Goal: Task Accomplishment & Management: Use online tool/utility

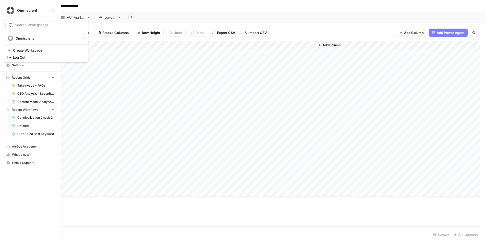
click at [4, 13] on button "Omniscient" at bounding box center [30, 10] width 53 height 13
click at [20, 8] on span "Omniscient" at bounding box center [32, 10] width 31 height 5
click at [23, 31] on span "Home" at bounding box center [33, 32] width 43 height 5
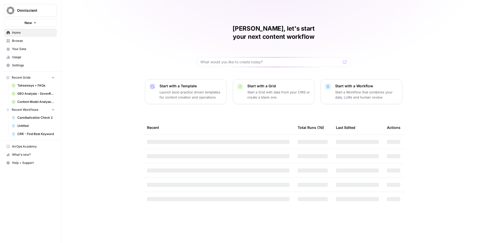
click at [369, 90] on p "Start a Workflow that combines your data, LLMs and human review" at bounding box center [366, 95] width 63 height 10
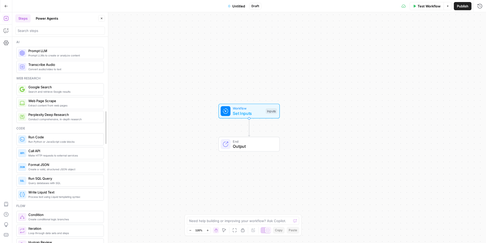
drag, startPoint x: 105, startPoint y: 57, endPoint x: 106, endPoint y: 70, distance: 13.3
drag, startPoint x: 107, startPoint y: 68, endPoint x: 108, endPoint y: 91, distance: 23.3
click at [6, 6] on icon "button" at bounding box center [6, 6] width 3 height 2
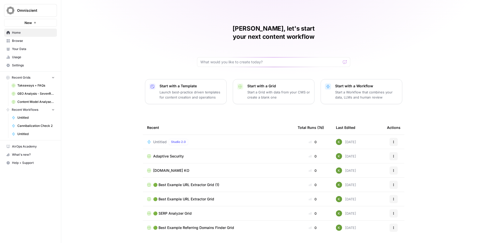
click at [16, 44] on link "Browse" at bounding box center [30, 41] width 53 height 8
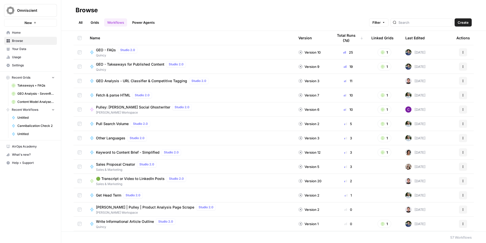
click at [111, 53] on span "Quincy" at bounding box center [117, 55] width 43 height 5
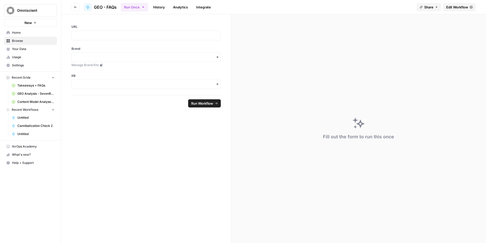
click at [458, 6] on span "Edit Workflow" at bounding box center [457, 7] width 22 height 5
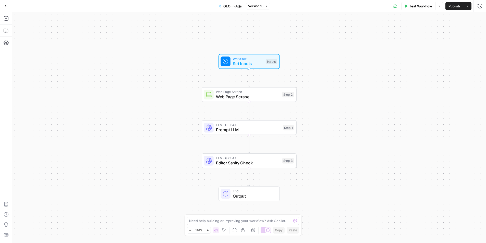
click at [6, 7] on icon "button" at bounding box center [6, 6] width 4 height 4
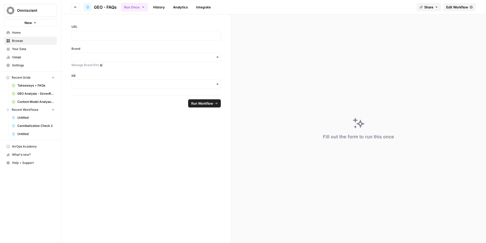
click at [448, 7] on span "Edit Workflow" at bounding box center [457, 7] width 22 height 5
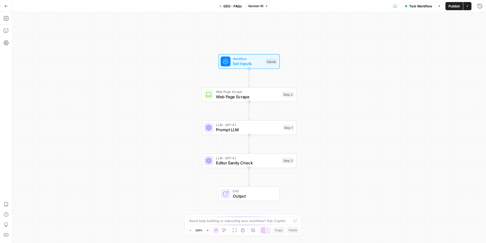
click at [256, 97] on span "Web Page Scrape" at bounding box center [248, 97] width 64 height 6
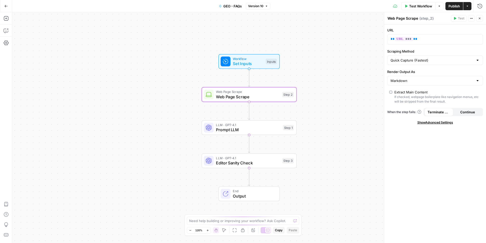
click at [255, 129] on span "Prompt LLM" at bounding box center [248, 130] width 64 height 6
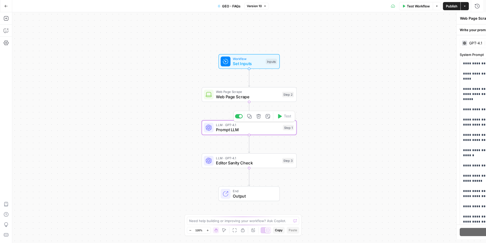
type textarea "Prompt LLM"
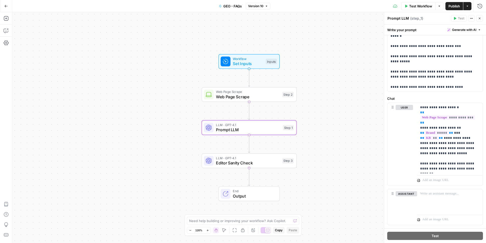
scroll to position [131, 0]
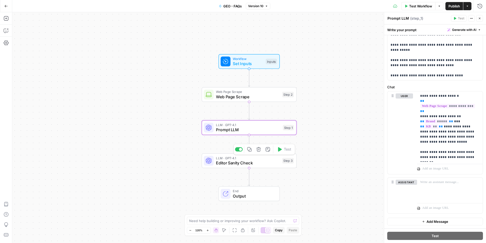
click at [259, 164] on span "Editor Sanity Check" at bounding box center [248, 163] width 64 height 6
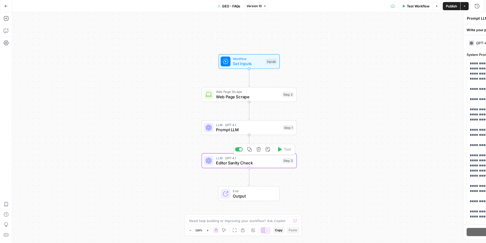
type textarea "Editor Sanity Check"
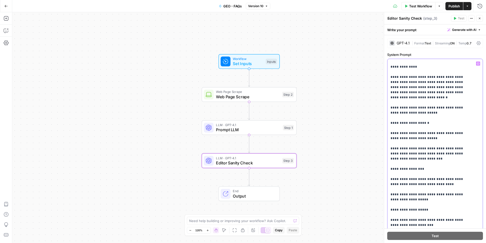
scroll to position [87, 0]
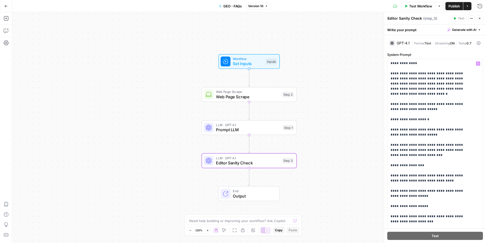
click at [255, 197] on span "Output" at bounding box center [254, 196] width 42 height 6
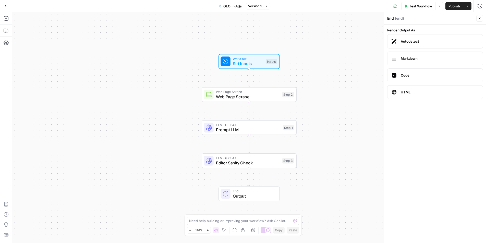
click at [327, 185] on div "Workflow Set Inputs Inputs Web Page Scrape Web Page Scrape Step 2 LLM · GPT-4.1…" at bounding box center [248, 127] width 473 height 231
click at [4, 6] on icon "button" at bounding box center [6, 6] width 4 height 4
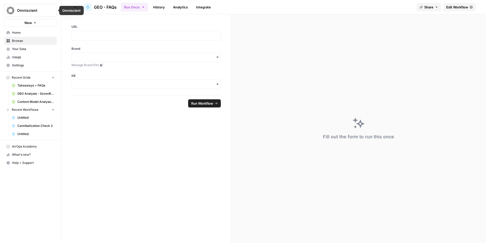
click at [19, 40] on span "Browse" at bounding box center [33, 41] width 43 height 5
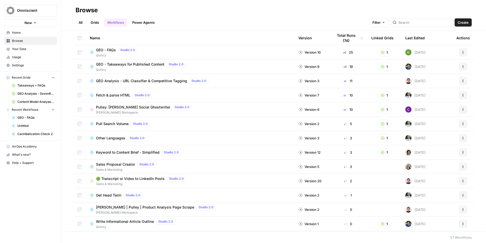
click at [29, 33] on span "Home" at bounding box center [33, 32] width 43 height 5
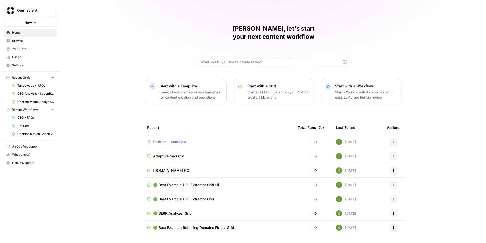
click at [375, 90] on p "Start a Workflow that combines your data, LLMs and human review" at bounding box center [366, 95] width 63 height 10
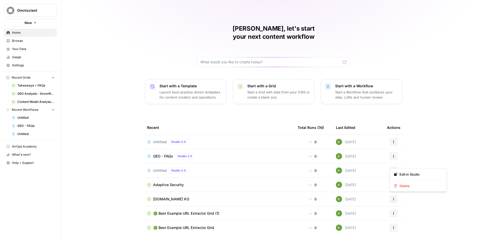
click at [390, 166] on button "Actions" at bounding box center [393, 170] width 8 height 8
click at [401, 184] on span "Delete" at bounding box center [419, 185] width 41 height 5
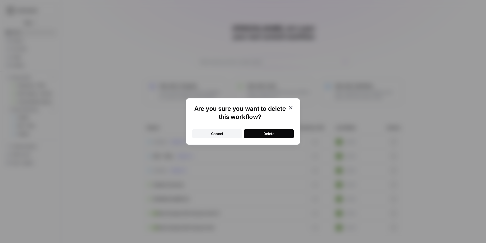
click at [284, 134] on button "Delete" at bounding box center [269, 133] width 50 height 9
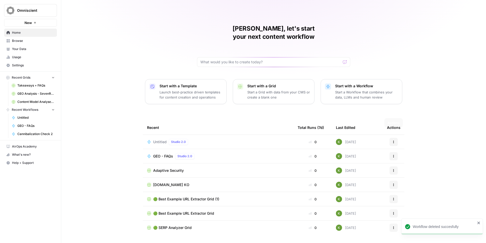
click at [394, 140] on icon "button" at bounding box center [393, 141] width 3 height 3
click at [400, 155] on span "Delete" at bounding box center [419, 157] width 41 height 5
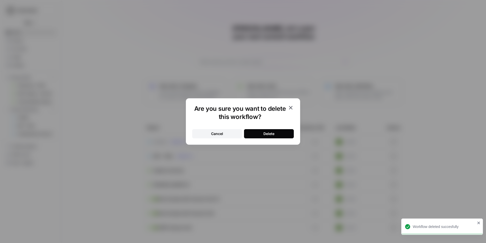
click at [280, 132] on button "Delete" at bounding box center [269, 133] width 50 height 9
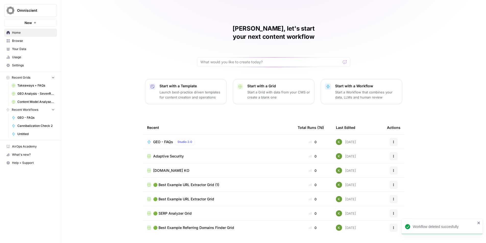
click at [352, 90] on p "Start a Workflow that combines your data, LLMs and human review" at bounding box center [366, 95] width 63 height 10
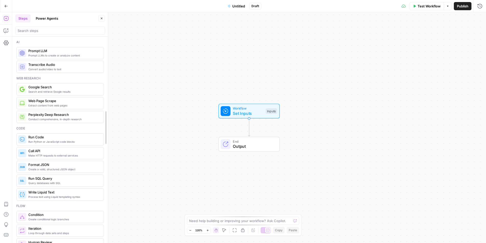
drag, startPoint x: 106, startPoint y: 65, endPoint x: 107, endPoint y: 76, distance: 11.0
drag, startPoint x: 106, startPoint y: 70, endPoint x: 111, endPoint y: 102, distance: 32.9
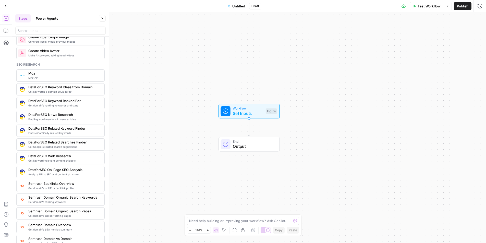
scroll to position [435, 0]
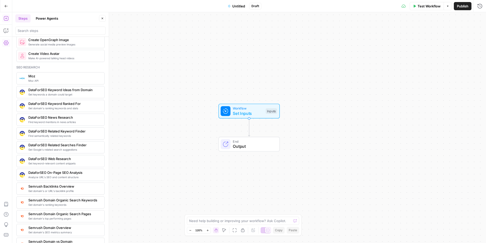
click at [7, 42] on icon "button" at bounding box center [6, 43] width 5 height 5
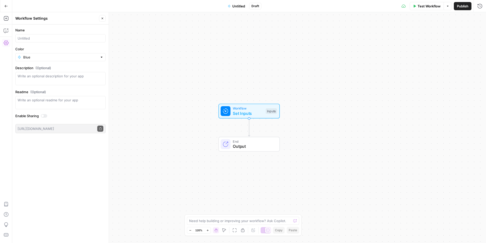
click at [5, 6] on icon "button" at bounding box center [6, 6] width 3 height 2
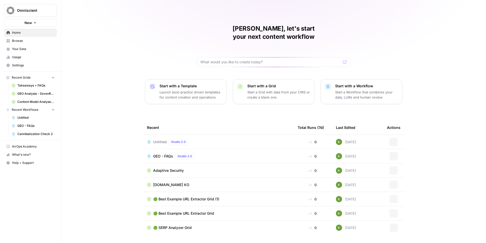
click at [221, 139] on div "Untitled Studio 2.0" at bounding box center [218, 142] width 142 height 6
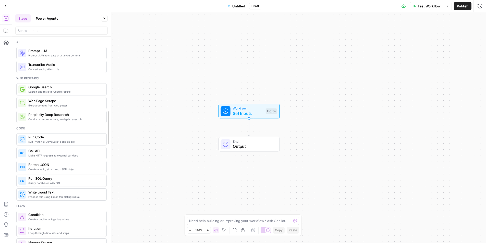
drag, startPoint x: 107, startPoint y: 64, endPoint x: 110, endPoint y: 155, distance: 91.1
drag, startPoint x: 108, startPoint y: 65, endPoint x: 112, endPoint y: 223, distance: 158.2
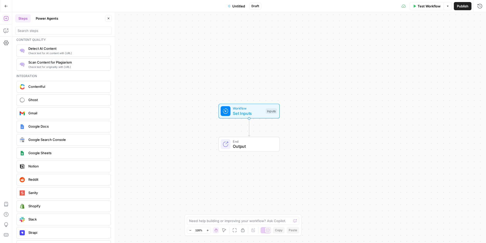
scroll to position [905, 0]
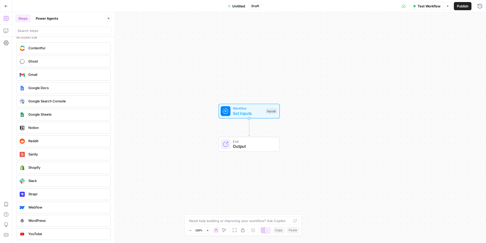
click at [60, 103] on span "Google Search Console" at bounding box center [67, 100] width 78 height 5
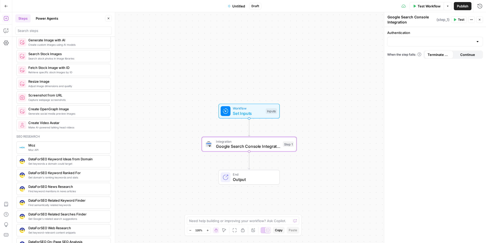
scroll to position [355, 0]
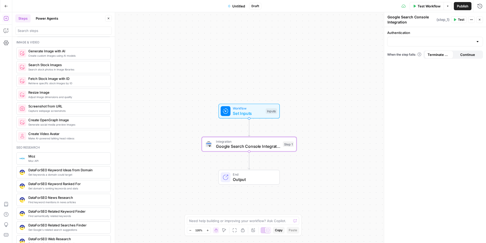
click at [453, 38] on div at bounding box center [435, 42] width 96 height 10
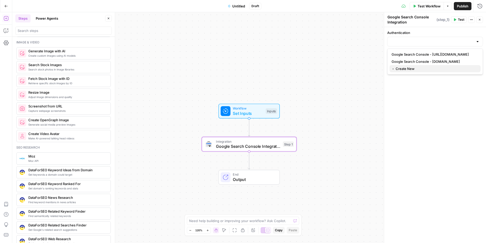
click at [455, 70] on span "﹢ Create New" at bounding box center [433, 68] width 85 height 5
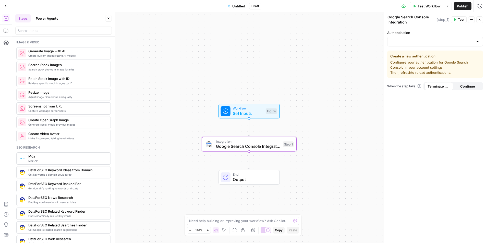
click at [438, 66] on link "account settings" at bounding box center [429, 67] width 26 height 4
click at [405, 72] on span "refresh" at bounding box center [405, 72] width 12 height 4
click at [430, 45] on div at bounding box center [435, 42] width 96 height 10
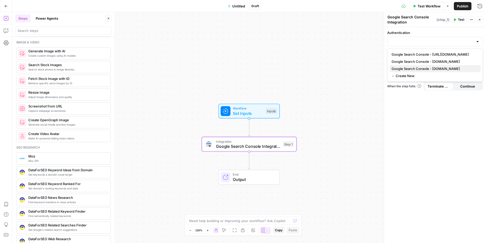
click at [446, 68] on span "Google Search Console - teambridge.com" at bounding box center [433, 68] width 85 height 5
type input "Google Search Console - teambridge.com"
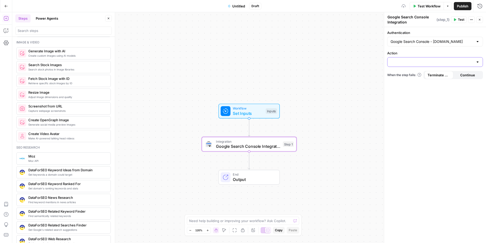
click at [445, 62] on input "Action" at bounding box center [431, 61] width 83 height 5
click at [446, 75] on span "Get Query Performance Overview" at bounding box center [433, 74] width 85 height 5
type input "Get Query Performance Overview"
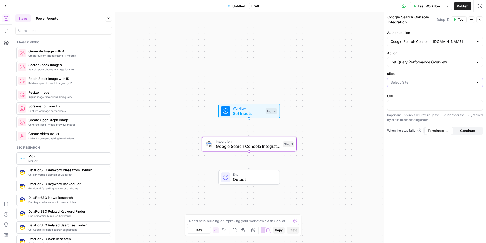
click at [443, 84] on input "sites" at bounding box center [431, 82] width 83 height 5
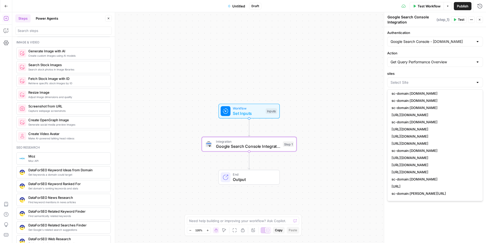
scroll to position [0, 0]
click at [414, 102] on span "sc-domain:teambridge.com" at bounding box center [433, 102] width 85 height 5
type input "sc-domain:teambridge.com"
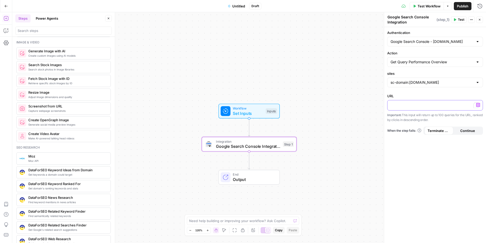
click at [415, 103] on p "To enrich screen reader interactions, please activate Accessibility in Grammarl…" at bounding box center [434, 104] width 89 height 5
click at [415, 95] on label "URL" at bounding box center [435, 95] width 96 height 5
click at [272, 221] on textarea at bounding box center [240, 220] width 102 height 5
click at [447, 61] on input "Action" at bounding box center [431, 61] width 83 height 5
type input "Get Query Performance Overview"
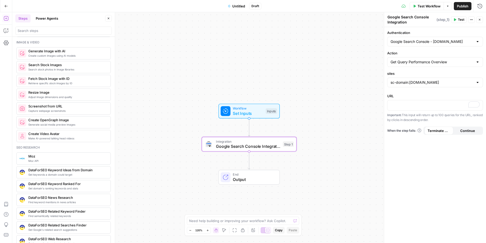
click at [370, 81] on div "Workflow Set Inputs Inputs Integration Google Search Console Integration Step 1…" at bounding box center [248, 127] width 473 height 231
click at [370, 95] on div "Workflow Set Inputs Inputs Integration Google Search Console Integration Step 1…" at bounding box center [248, 127] width 473 height 231
click at [285, 166] on div "Workflow Set Inputs Inputs Integration Google Search Console Integration Step 1…" at bounding box center [248, 127] width 473 height 231
click at [258, 157] on div "Workflow Set Inputs Inputs Integration Google Search Console Integration Step 1…" at bounding box center [248, 127] width 473 height 231
drag, startPoint x: 112, startPoint y: 117, endPoint x: 106, endPoint y: 178, distance: 61.0
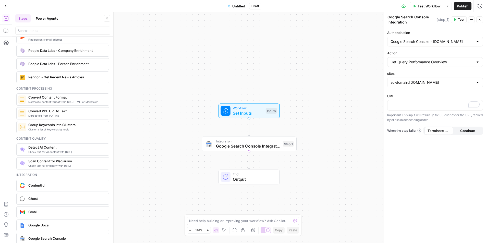
scroll to position [845, 0]
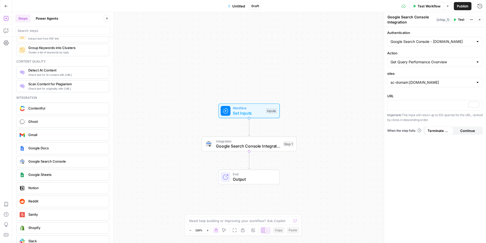
click at [72, 162] on span "Google Search Console" at bounding box center [66, 161] width 77 height 5
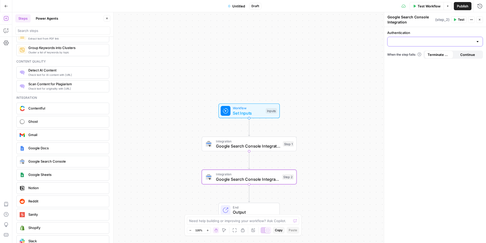
click at [448, 40] on input "Authentication" at bounding box center [431, 41] width 83 height 5
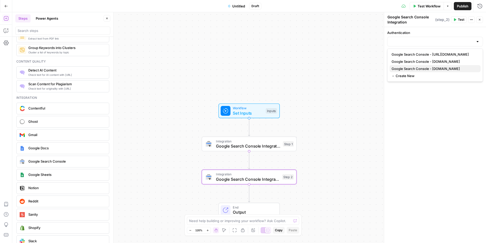
click at [451, 66] on span "Google Search Console - teambridge.com" at bounding box center [433, 68] width 85 height 5
type input "Google Search Console - teambridge.com"
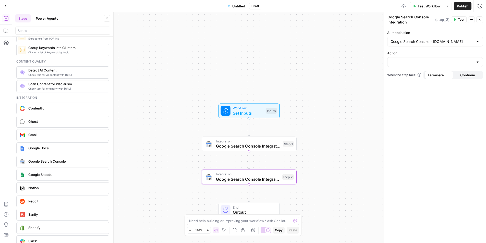
click at [451, 65] on div at bounding box center [435, 62] width 96 height 10
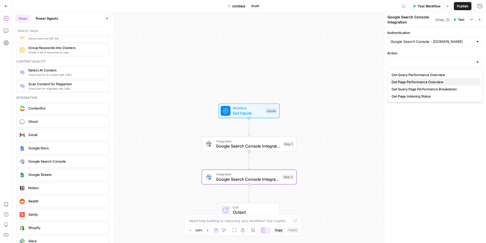
click at [449, 82] on span "Get Page Performance Overview" at bounding box center [433, 81] width 85 height 5
type input "Get Page Performance Overview"
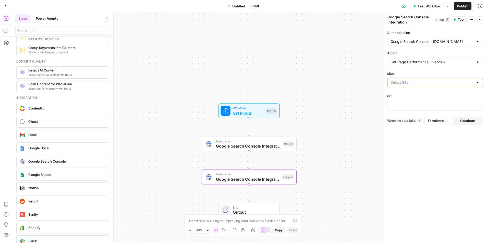
click at [449, 82] on input "sites" at bounding box center [431, 82] width 83 height 5
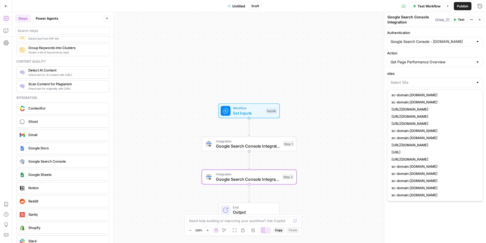
scroll to position [209, 0]
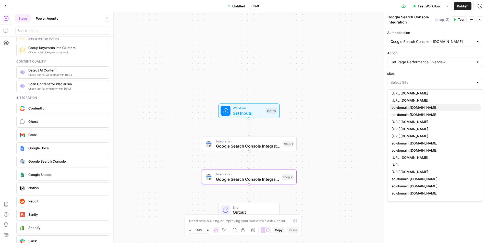
click at [443, 107] on span "sc-domain:teambridge.com" at bounding box center [433, 107] width 85 height 5
type input "sc-domain:teambridge.com"
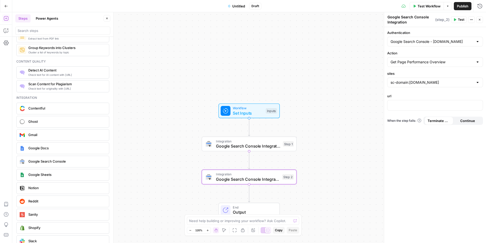
click at [233, 147] on span "Google Search Console Integration" at bounding box center [248, 146] width 64 height 6
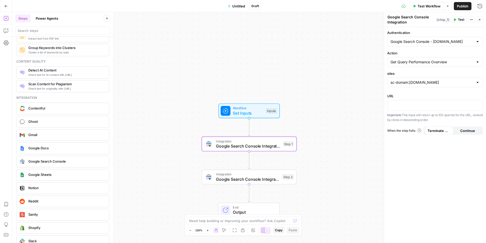
click at [462, 130] on span "Continue" at bounding box center [467, 130] width 15 height 5
click at [258, 179] on span "Google Search Console Integration" at bounding box center [248, 179] width 64 height 6
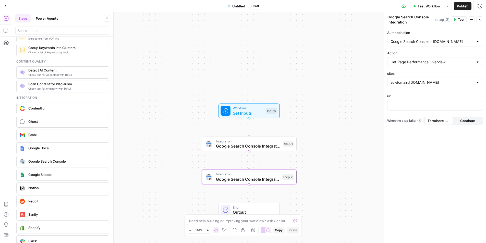
click at [466, 120] on span "Continue" at bounding box center [467, 120] width 15 height 5
click at [260, 142] on span "Integration" at bounding box center [248, 140] width 64 height 5
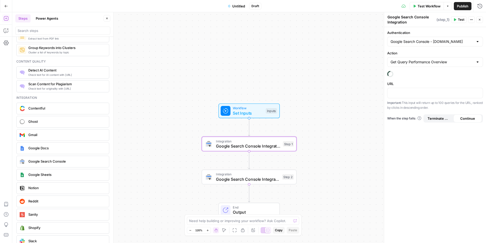
click at [460, 19] on span "Test" at bounding box center [461, 19] width 6 height 5
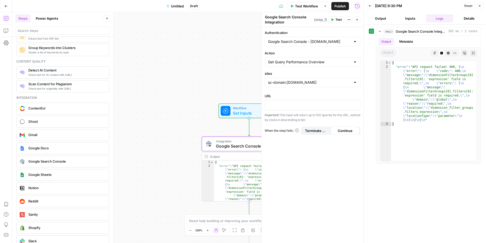
click at [385, 20] on button "Output" at bounding box center [381, 18] width 28 height 8
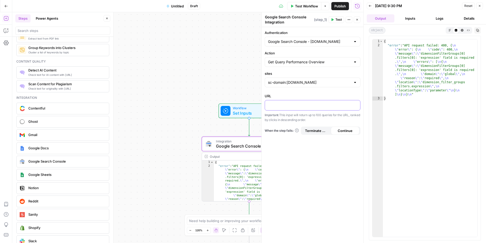
click at [326, 106] on p at bounding box center [312, 104] width 89 height 5
click at [355, 104] on icon "button" at bounding box center [355, 105] width 3 height 3
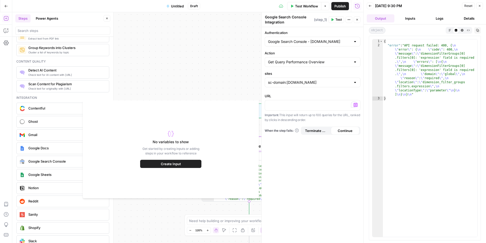
click at [194, 164] on button "Create Input" at bounding box center [170, 164] width 61 height 8
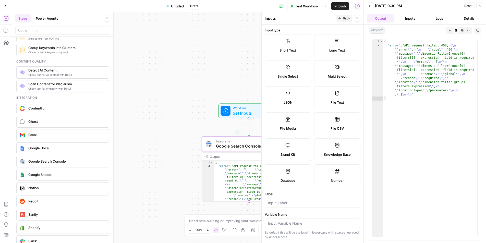
click at [225, 73] on div "Workflow Set Inputs Inputs Integration Google Search Console Integration Step 1…" at bounding box center [187, 127] width 351 height 231
click at [480, 5] on icon "button" at bounding box center [479, 6] width 2 height 2
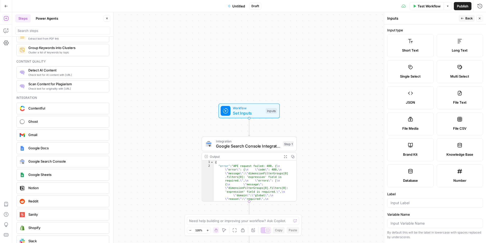
click at [5, 5] on icon "button" at bounding box center [6, 6] width 4 height 4
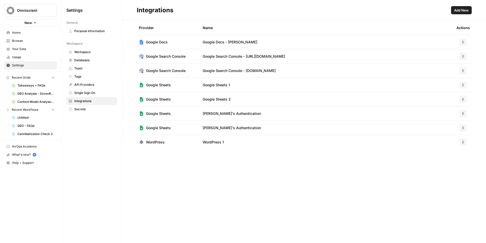
click at [461, 14] on header "Integrations Add New" at bounding box center [303, 10] width 363 height 21
click at [461, 10] on span "Add New" at bounding box center [461, 10] width 15 height 5
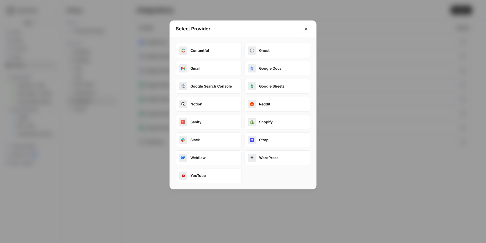
click at [221, 86] on button "Google Search Console" at bounding box center [209, 86] width 66 height 15
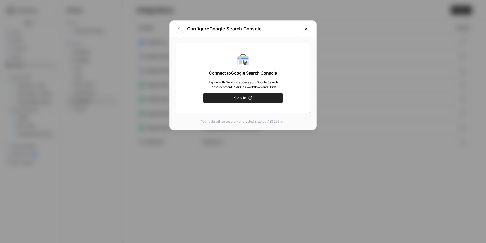
click at [231, 97] on button "Sign In" at bounding box center [243, 97] width 81 height 9
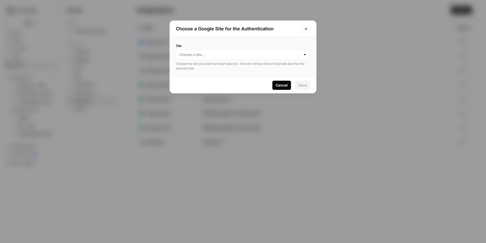
click at [267, 50] on div at bounding box center [243, 55] width 134 height 10
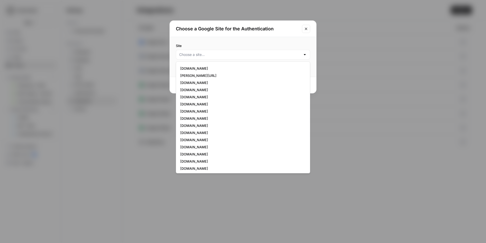
scroll to position [464, 0]
click at [199, 146] on span "teambridge.com" at bounding box center [241, 145] width 123 height 5
type input "teambridge.com"
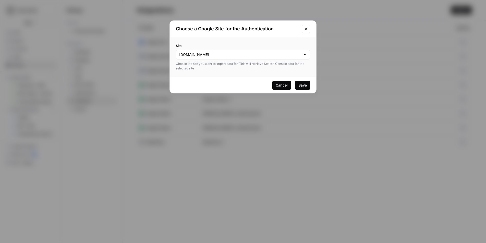
click at [302, 83] on div "Save" at bounding box center [302, 85] width 8 height 5
